Goal: Navigation & Orientation: Find specific page/section

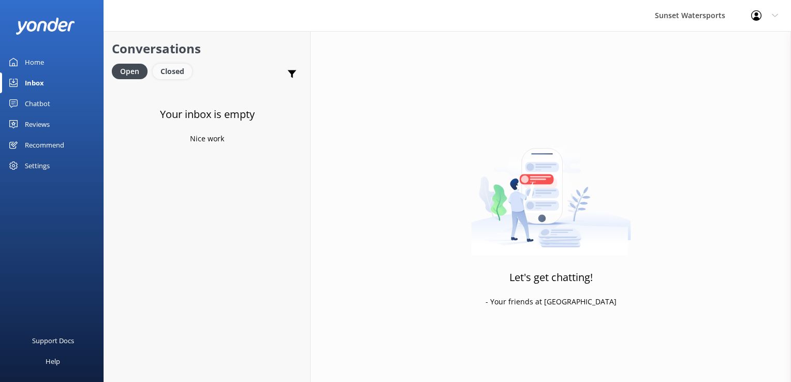
click at [179, 75] on div "Closed" at bounding box center [172, 72] width 39 height 16
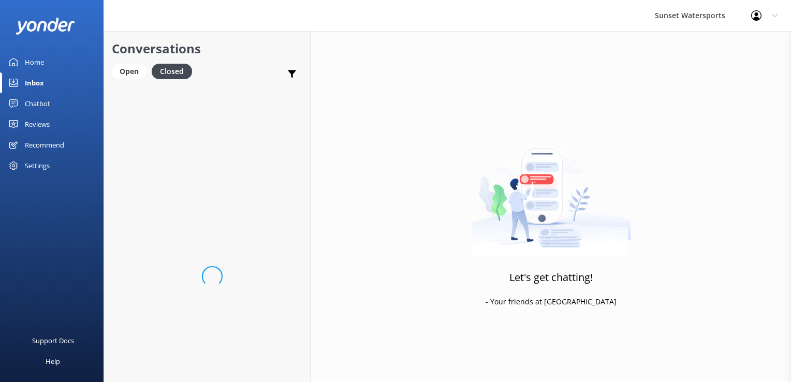
click at [102, 66] on link "Home" at bounding box center [52, 62] width 104 height 21
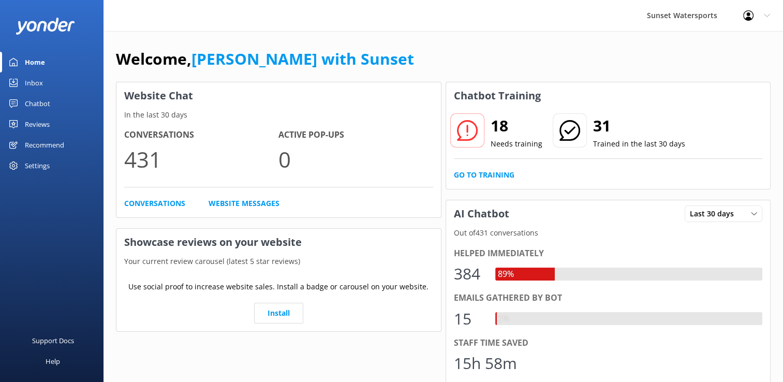
click at [122, 68] on h1 "Welcome, [PERSON_NAME] with Sunset" at bounding box center [265, 59] width 298 height 25
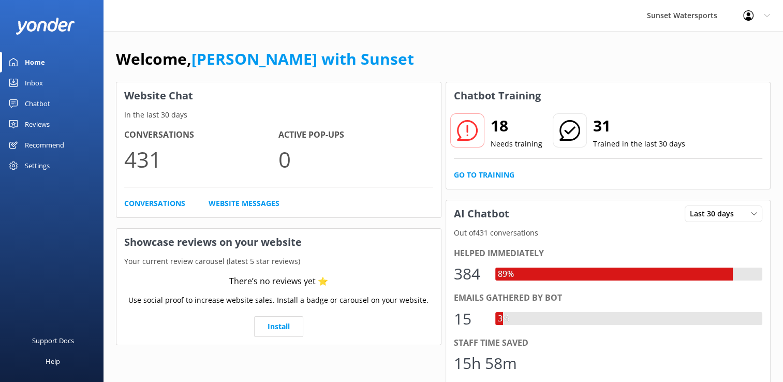
click at [43, 92] on link "Inbox" at bounding box center [52, 82] width 104 height 21
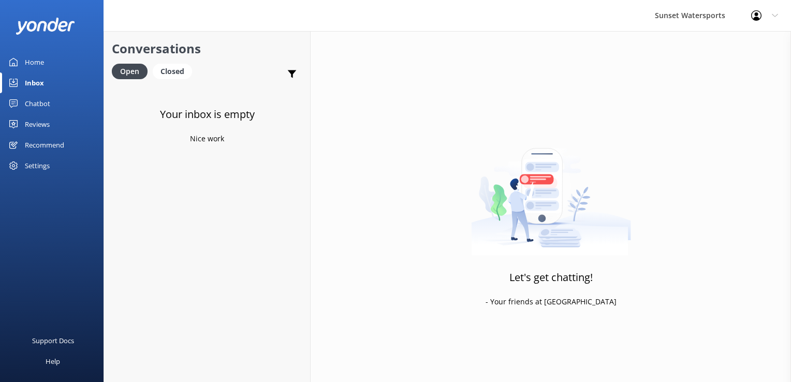
click at [42, 101] on div "Chatbot" at bounding box center [37, 103] width 25 height 21
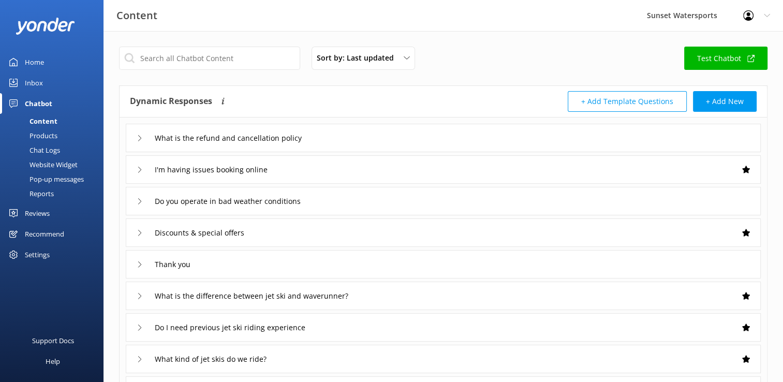
click at [46, 76] on link "Inbox" at bounding box center [52, 82] width 104 height 21
